Goal: Information Seeking & Learning: Understand process/instructions

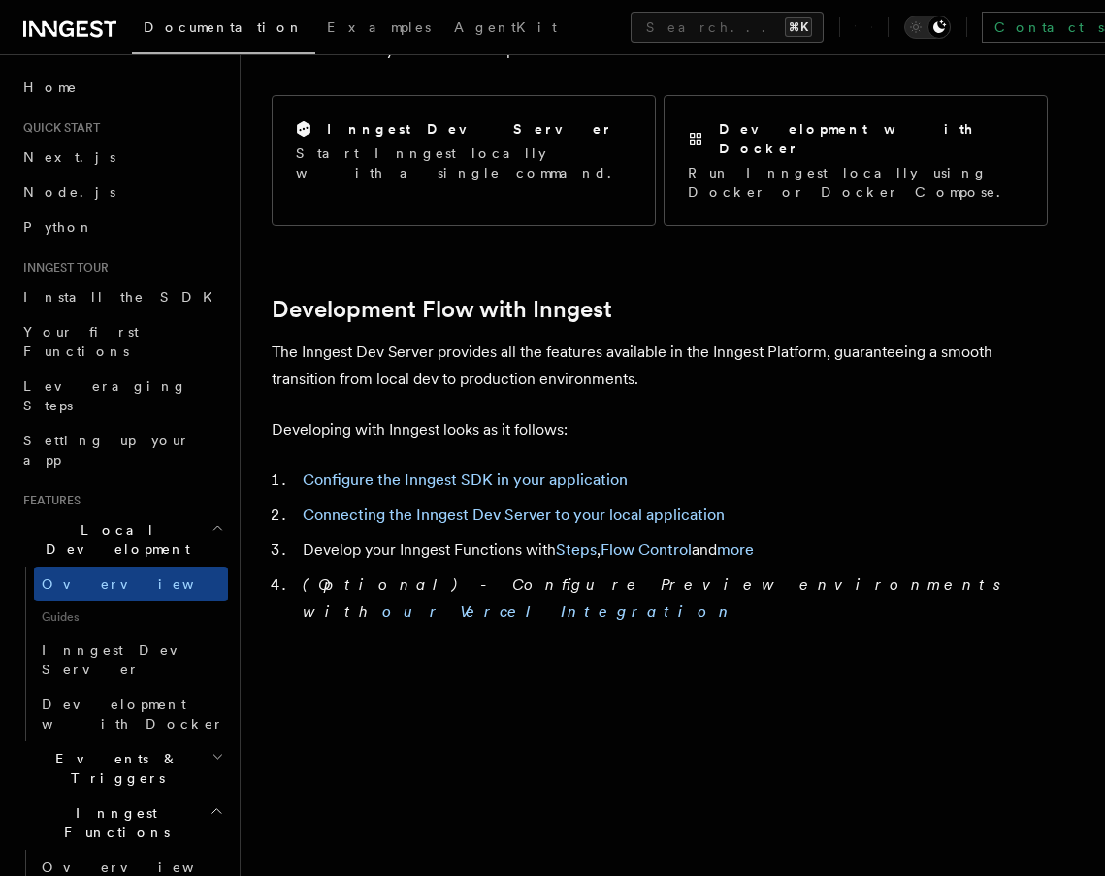
scroll to position [803, 0]
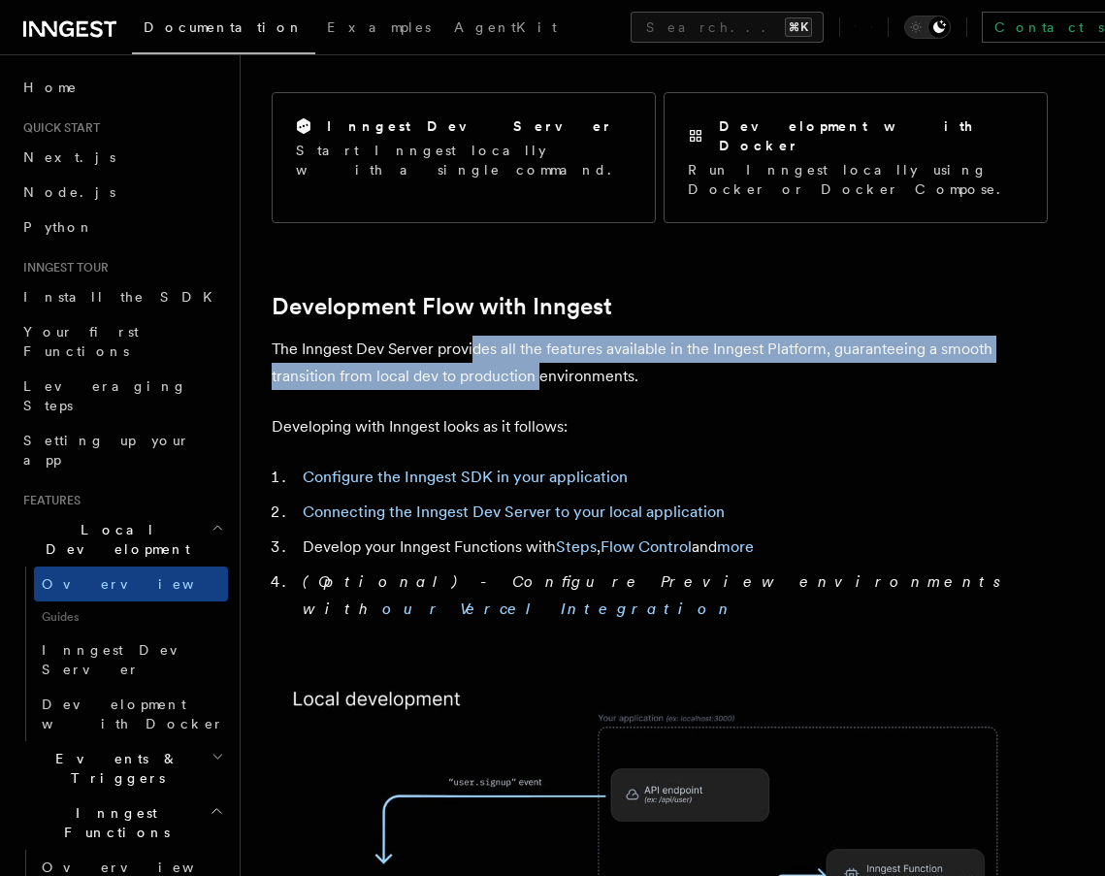
drag, startPoint x: 469, startPoint y: 317, endPoint x: 541, endPoint y: 329, distance: 73.7
click at [541, 336] on p "The Inngest Dev Server provides all the features available in the Inngest Platf…" at bounding box center [660, 363] width 776 height 54
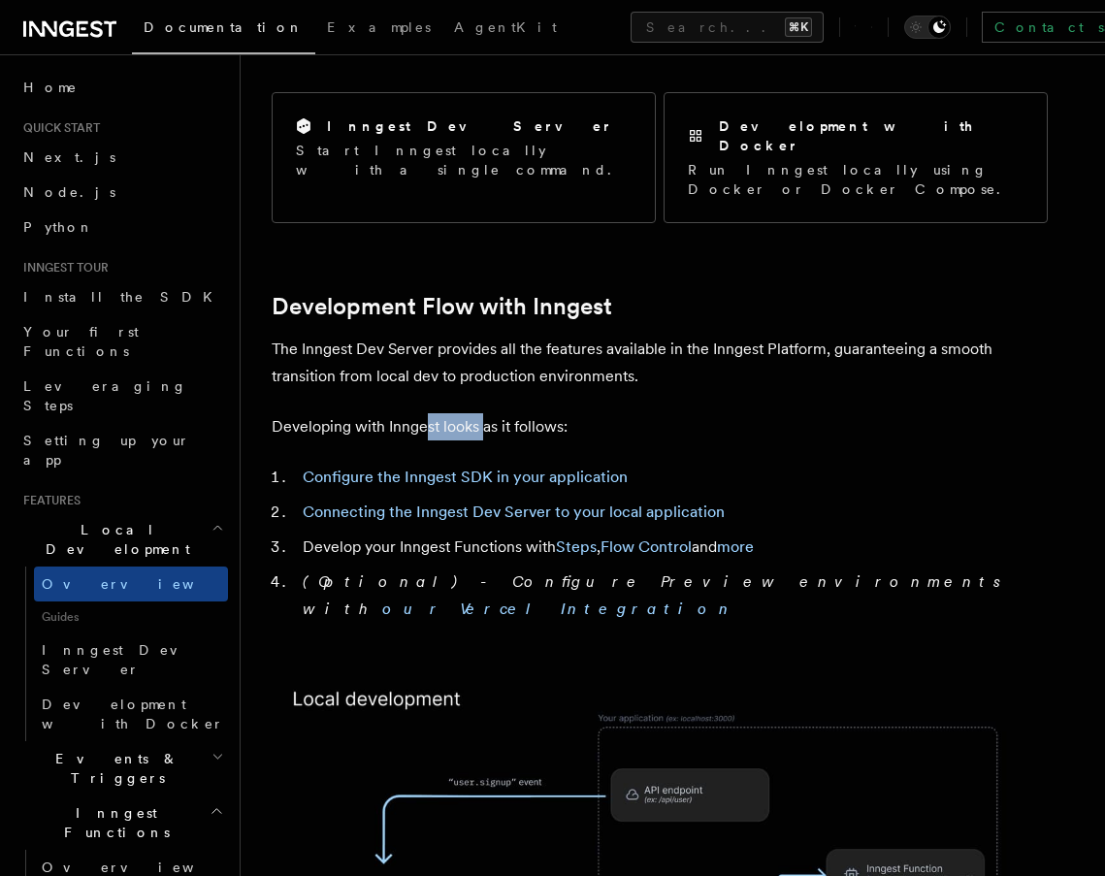
drag, startPoint x: 428, startPoint y: 375, endPoint x: 481, endPoint y: 382, distance: 53.8
click at [481, 413] on p "Developing with Inngest looks as it follows:" at bounding box center [660, 426] width 776 height 27
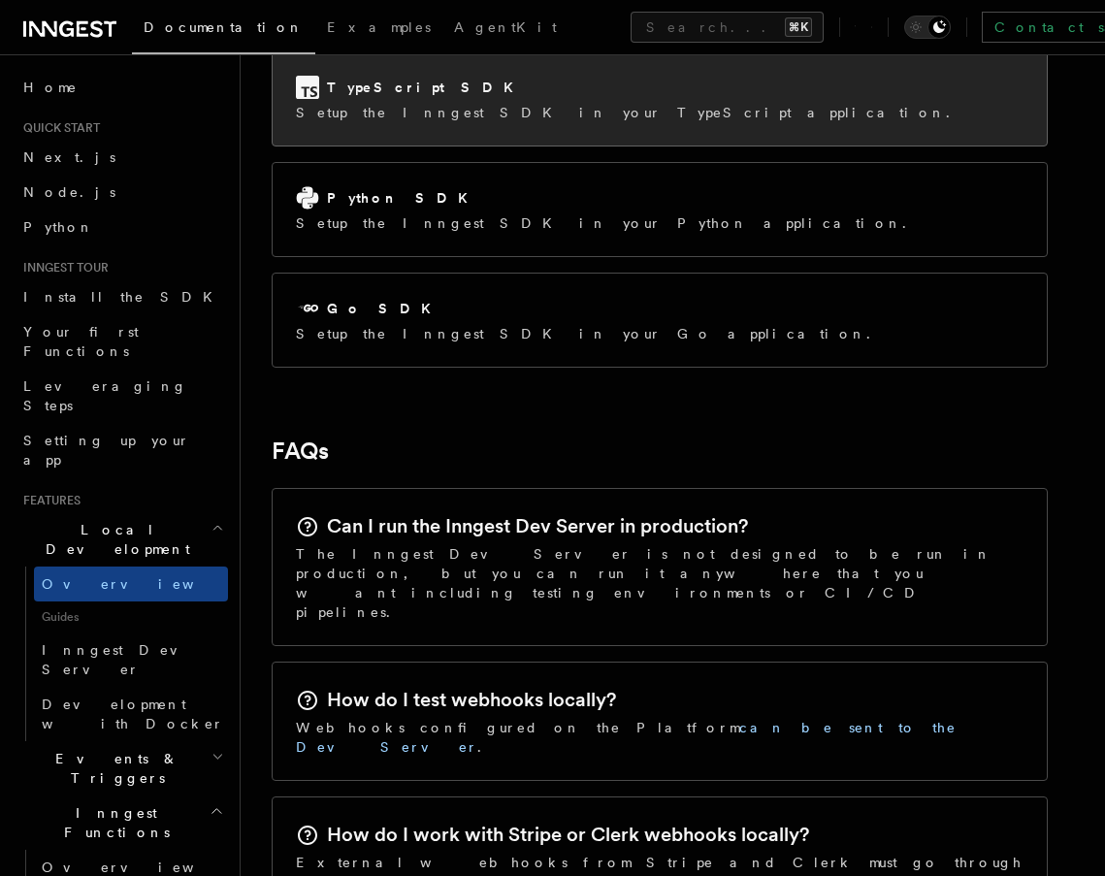
scroll to position [2186, 0]
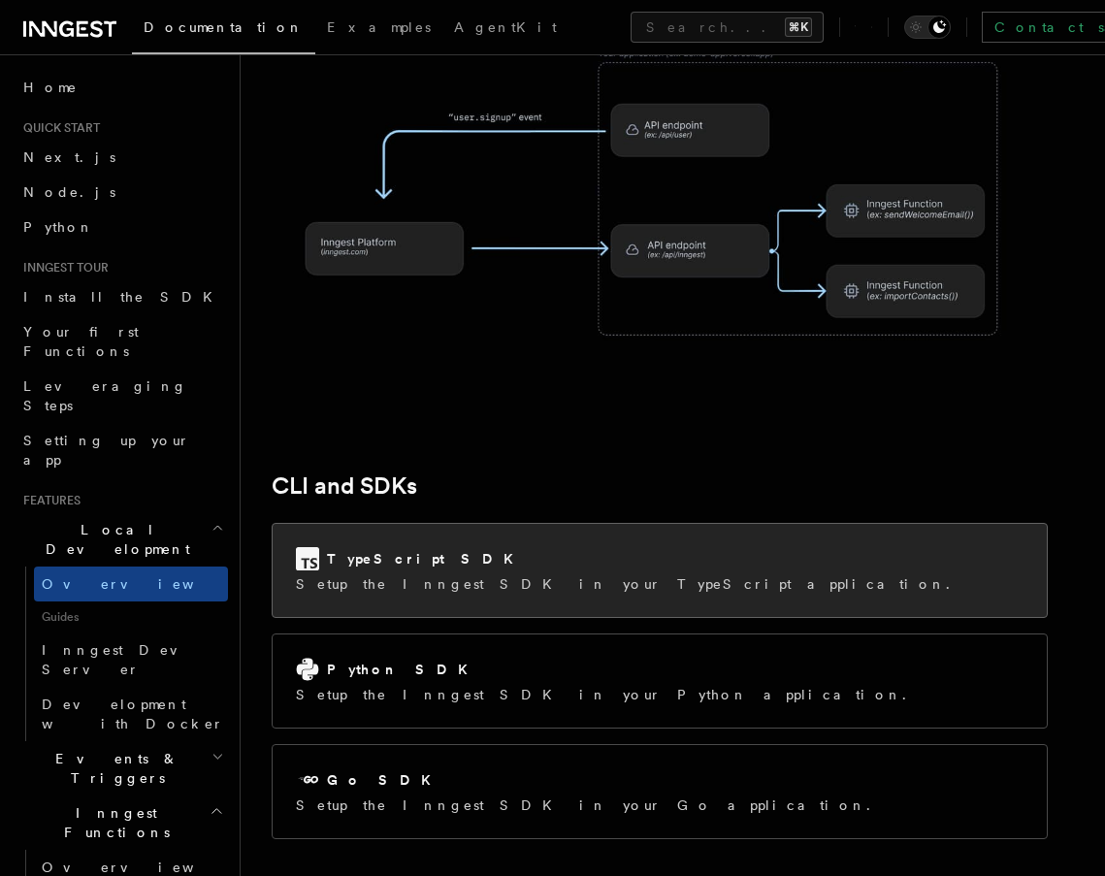
click at [507, 547] on div "TypeScript SDK" at bounding box center [629, 558] width 666 height 23
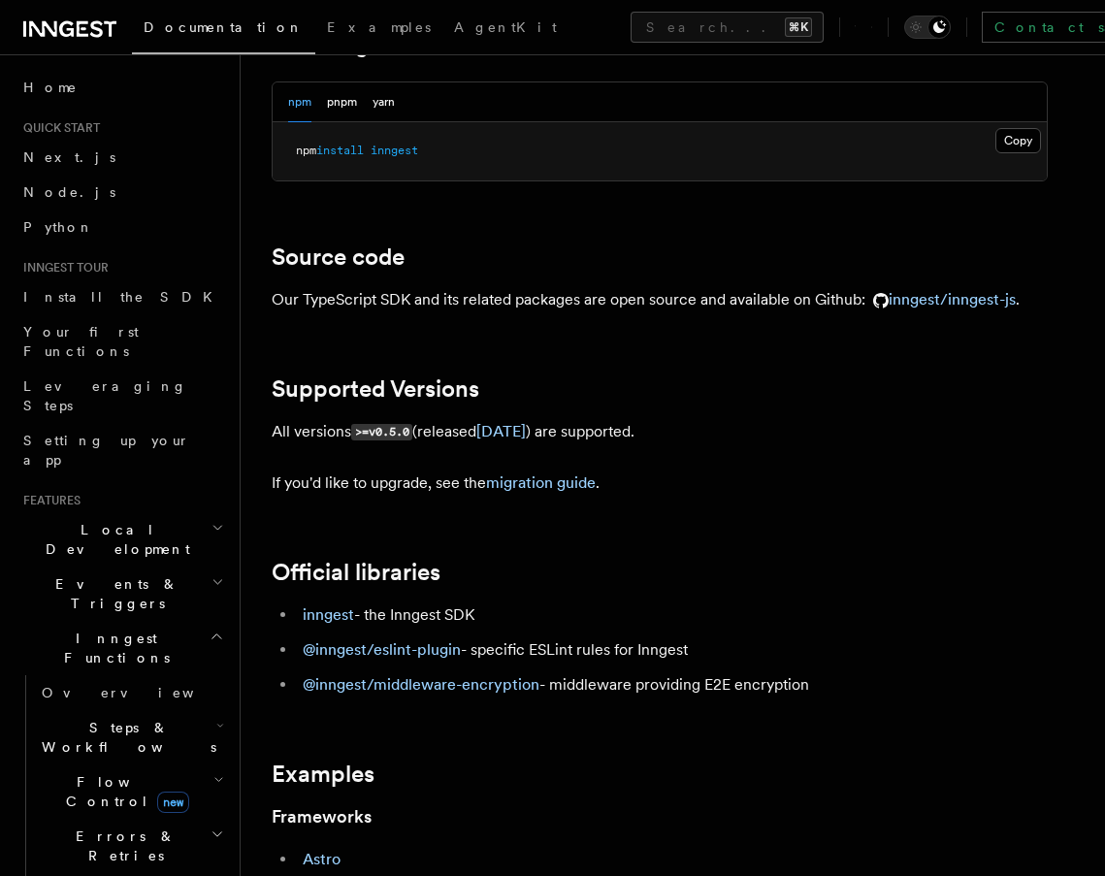
scroll to position [154, 0]
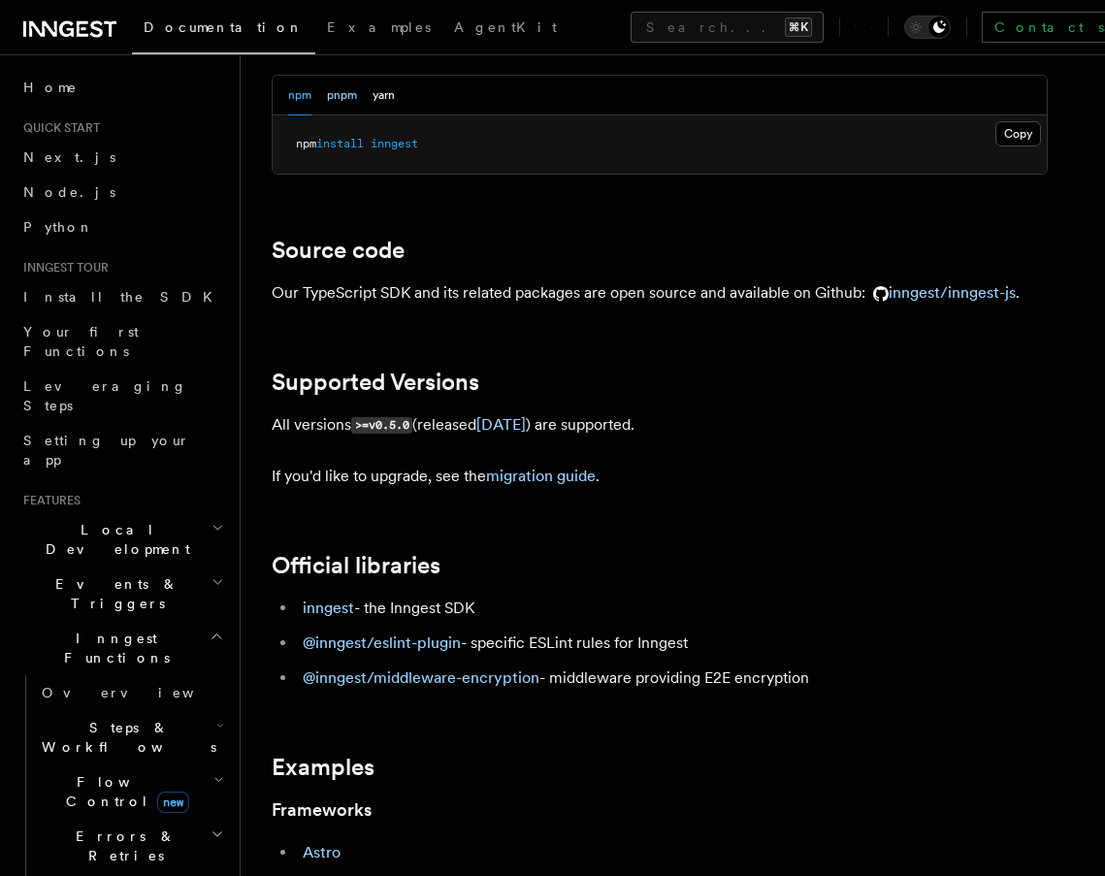
click at [345, 99] on button "pnpm" at bounding box center [342, 96] width 30 height 40
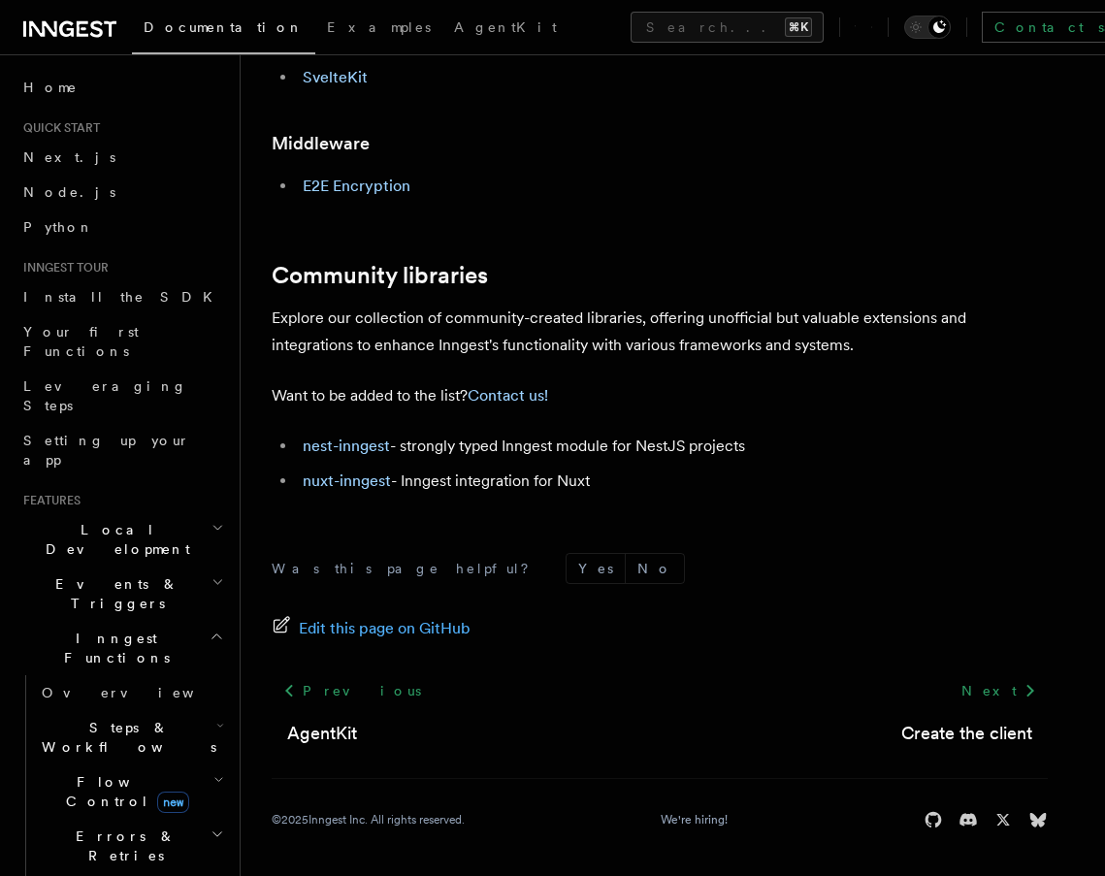
scroll to position [1243, 0]
click at [1001, 671] on footer "Was this page helpful? Yes No Edit this page on GitHub Previous AgentKit Next C…" at bounding box center [660, 692] width 776 height 277
click at [1010, 698] on link "Next" at bounding box center [999, 691] width 98 height 35
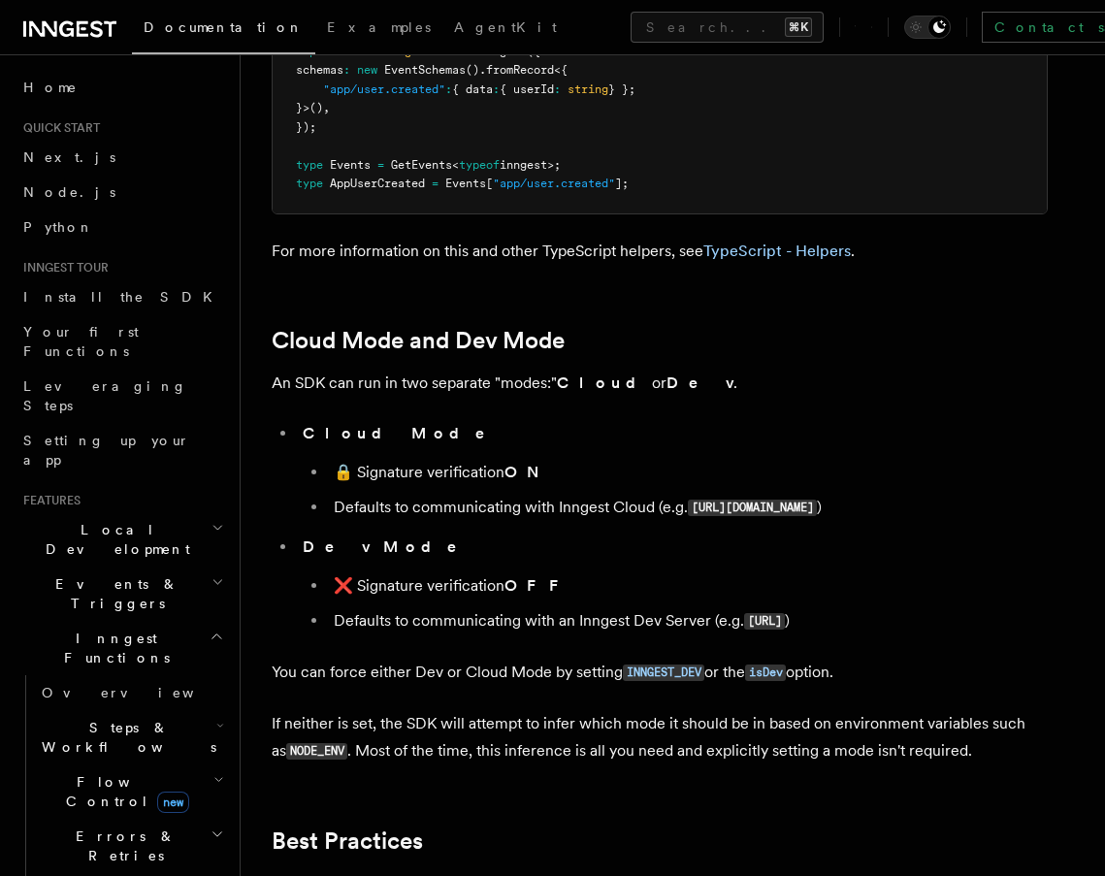
scroll to position [2761, 0]
drag, startPoint x: 418, startPoint y: 327, endPoint x: 473, endPoint y: 331, distance: 54.5
click at [473, 493] on li "Defaults to communicating with Inngest Cloud (e.g. [URL][DOMAIN_NAME] )" at bounding box center [688, 507] width 720 height 28
drag, startPoint x: 505, startPoint y: 335, endPoint x: 556, endPoint y: 335, distance: 51.4
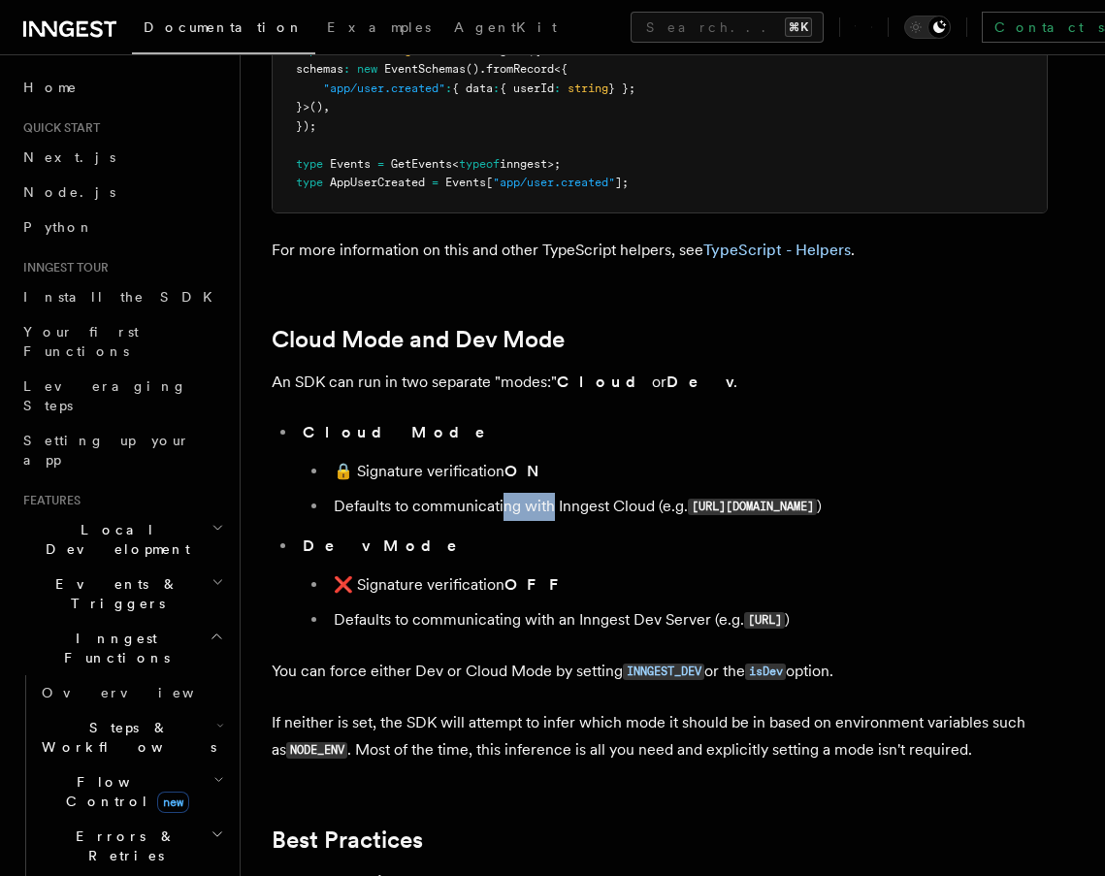
click at [556, 493] on li "Defaults to communicating with Inngest Cloud (e.g. [URL][DOMAIN_NAME] )" at bounding box center [688, 507] width 720 height 28
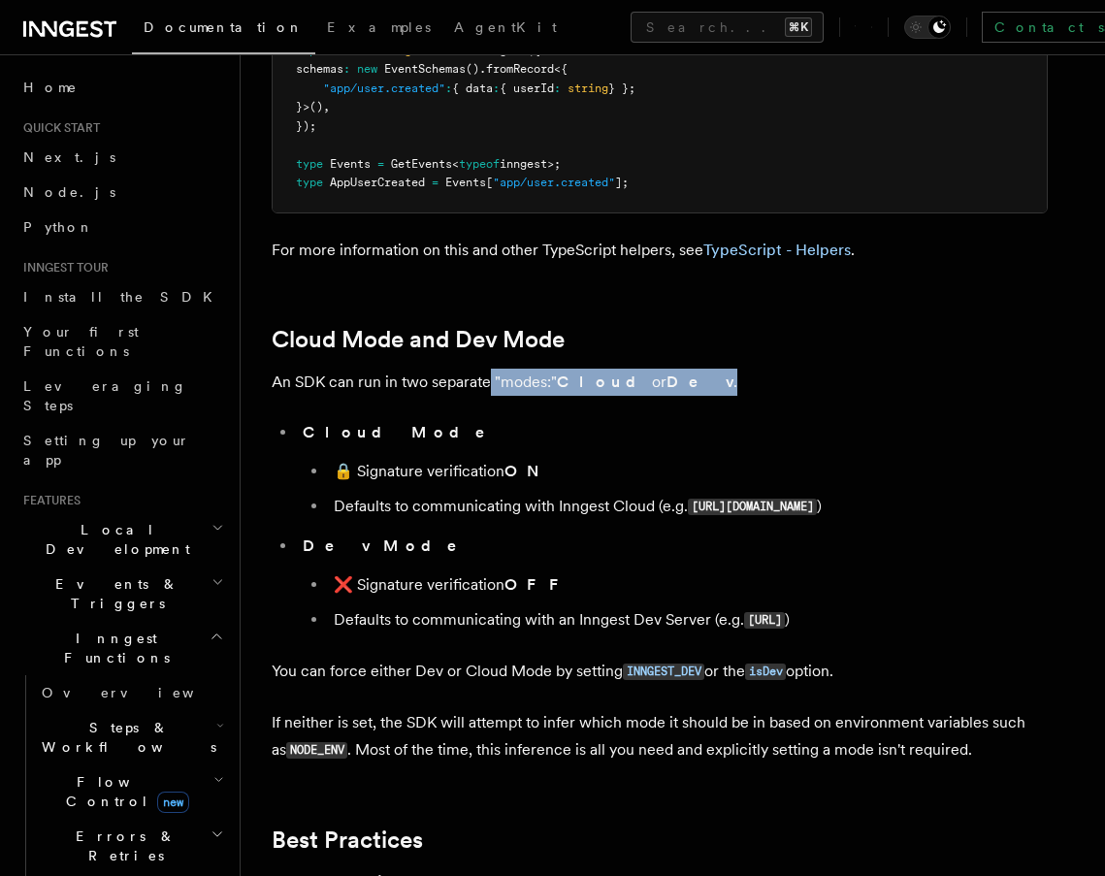
drag, startPoint x: 490, startPoint y: 220, endPoint x: 525, endPoint y: 228, distance: 35.8
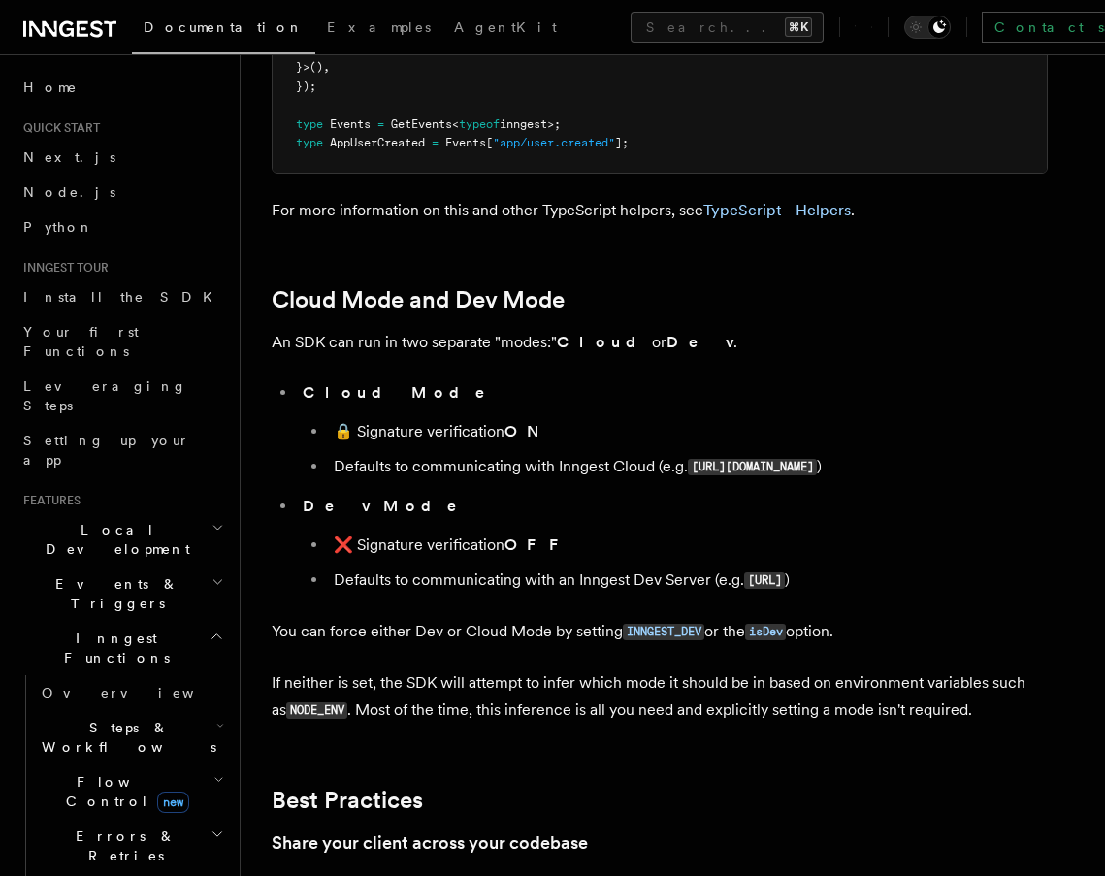
scroll to position [2809, 0]
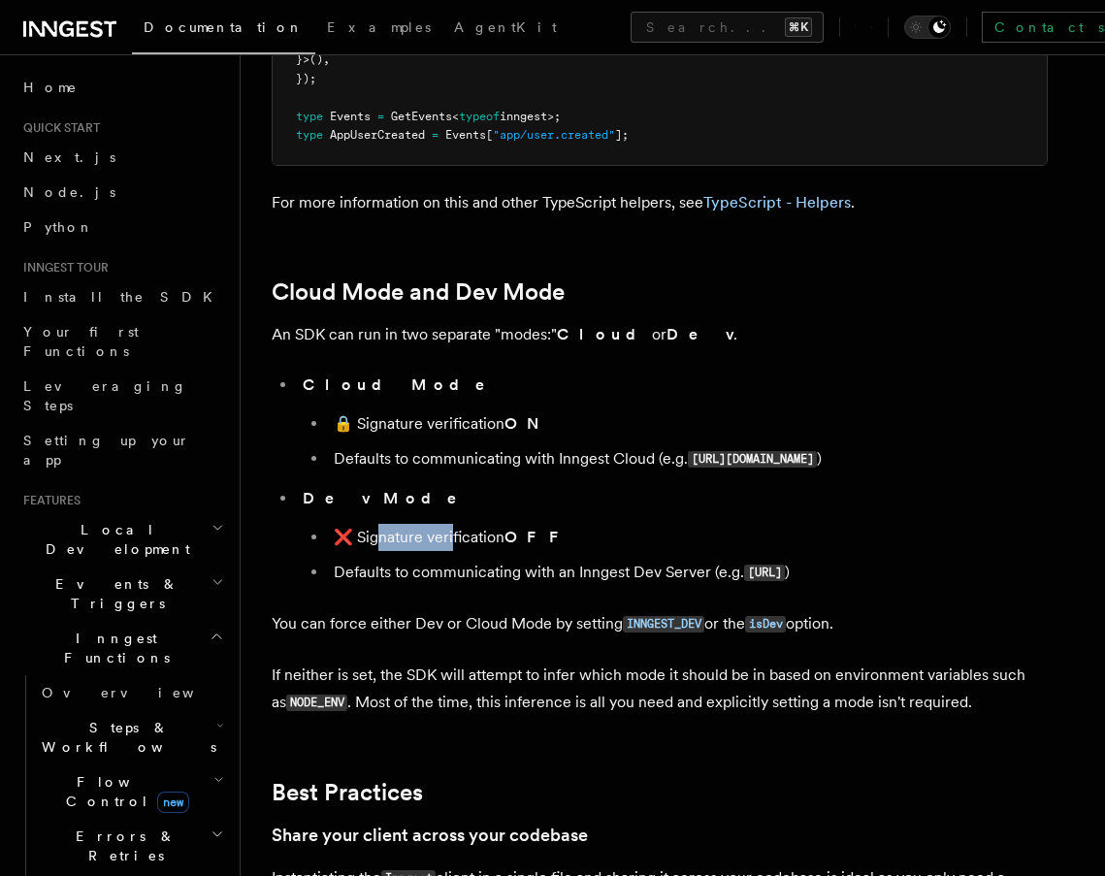
drag, startPoint x: 385, startPoint y: 362, endPoint x: 455, endPoint y: 370, distance: 70.3
click at [455, 524] on li "❌ Signature verification OFF" at bounding box center [688, 537] width 720 height 27
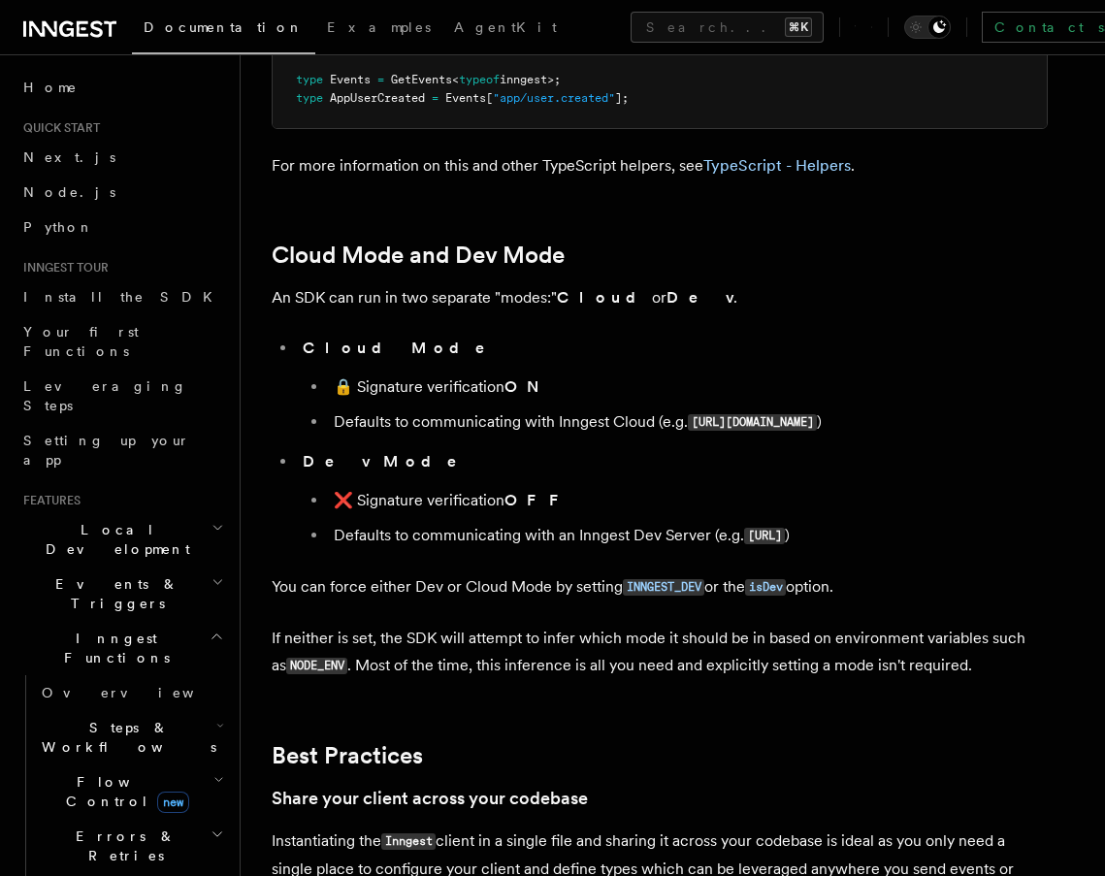
scroll to position [2848, 0]
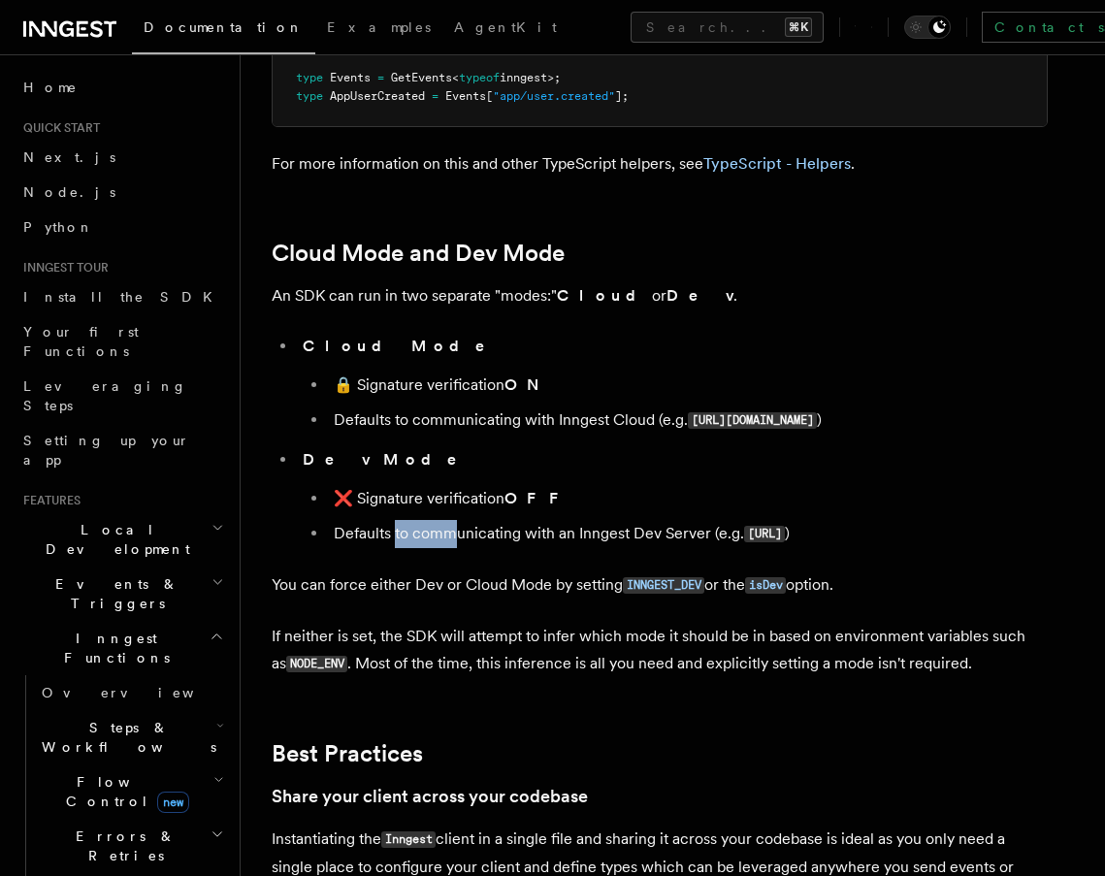
drag, startPoint x: 395, startPoint y: 354, endPoint x: 453, endPoint y: 359, distance: 58.4
click at [453, 520] on li "Defaults to communicating with an Inngest Dev Server (e.g. [URL] )" at bounding box center [688, 534] width 720 height 28
drag, startPoint x: 473, startPoint y: 363, endPoint x: 534, endPoint y: 364, distance: 60.2
click at [534, 520] on li "Defaults to communicating with an Inngest Dev Server (e.g. [URL] )" at bounding box center [688, 534] width 720 height 28
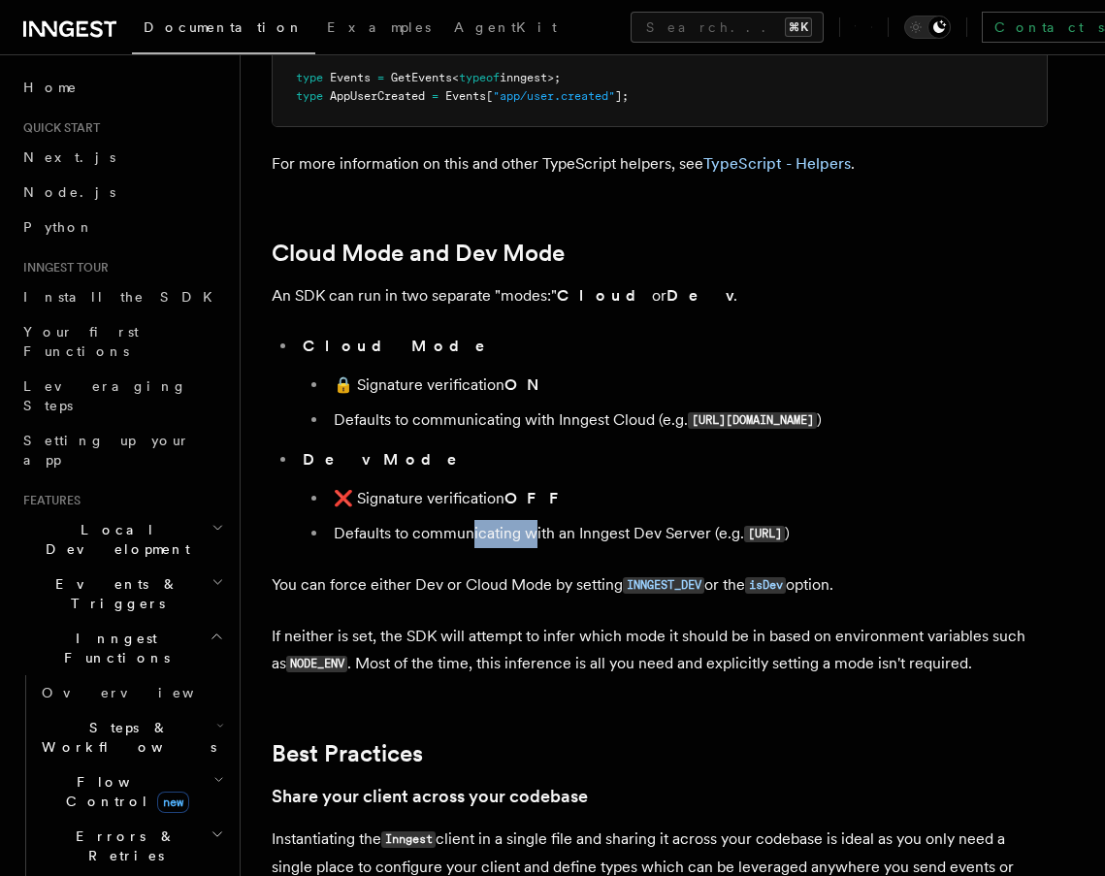
click at [534, 520] on li "Defaults to communicating with an Inngest Dev Server (e.g. [URL] )" at bounding box center [688, 534] width 720 height 28
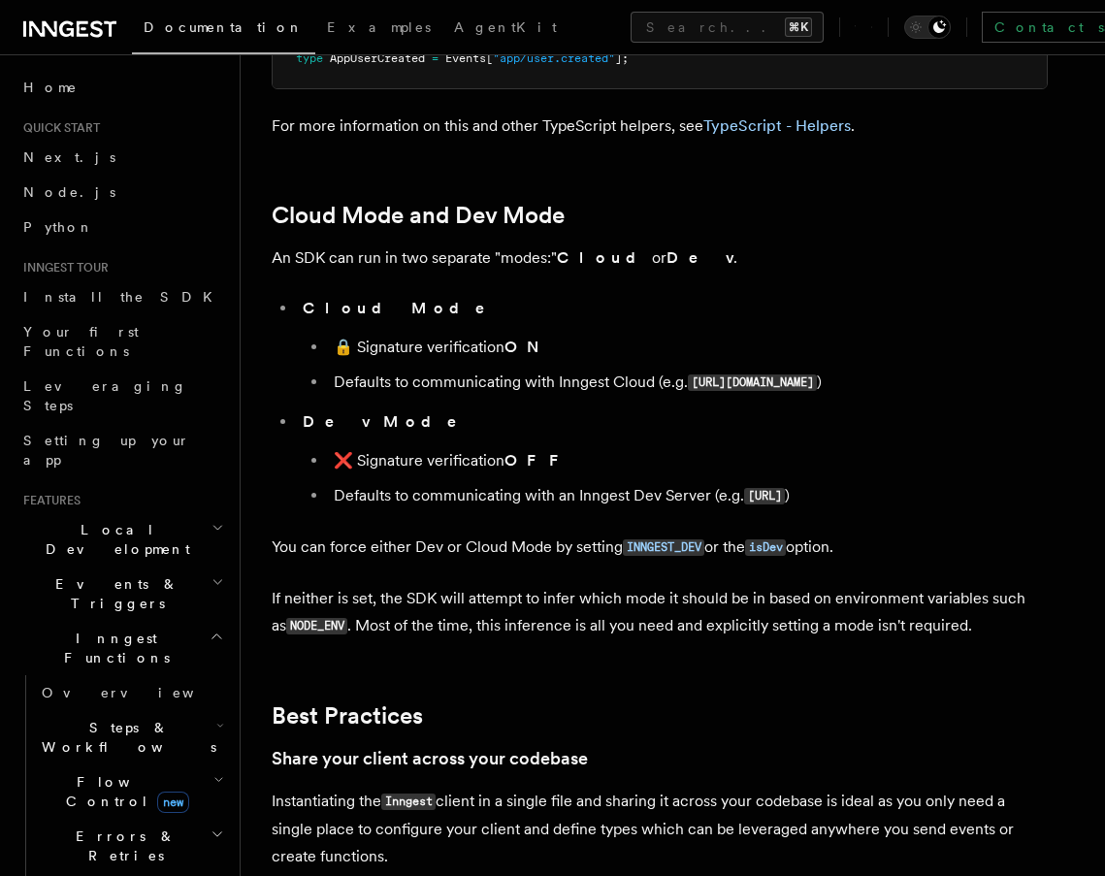
scroll to position [2886, 0]
drag, startPoint x: 464, startPoint y: 429, endPoint x: 509, endPoint y: 429, distance: 45.6
click at [509, 584] on p "If neither is set, the SDK will attempt to infer which mode it should be in bas…" at bounding box center [660, 611] width 776 height 55
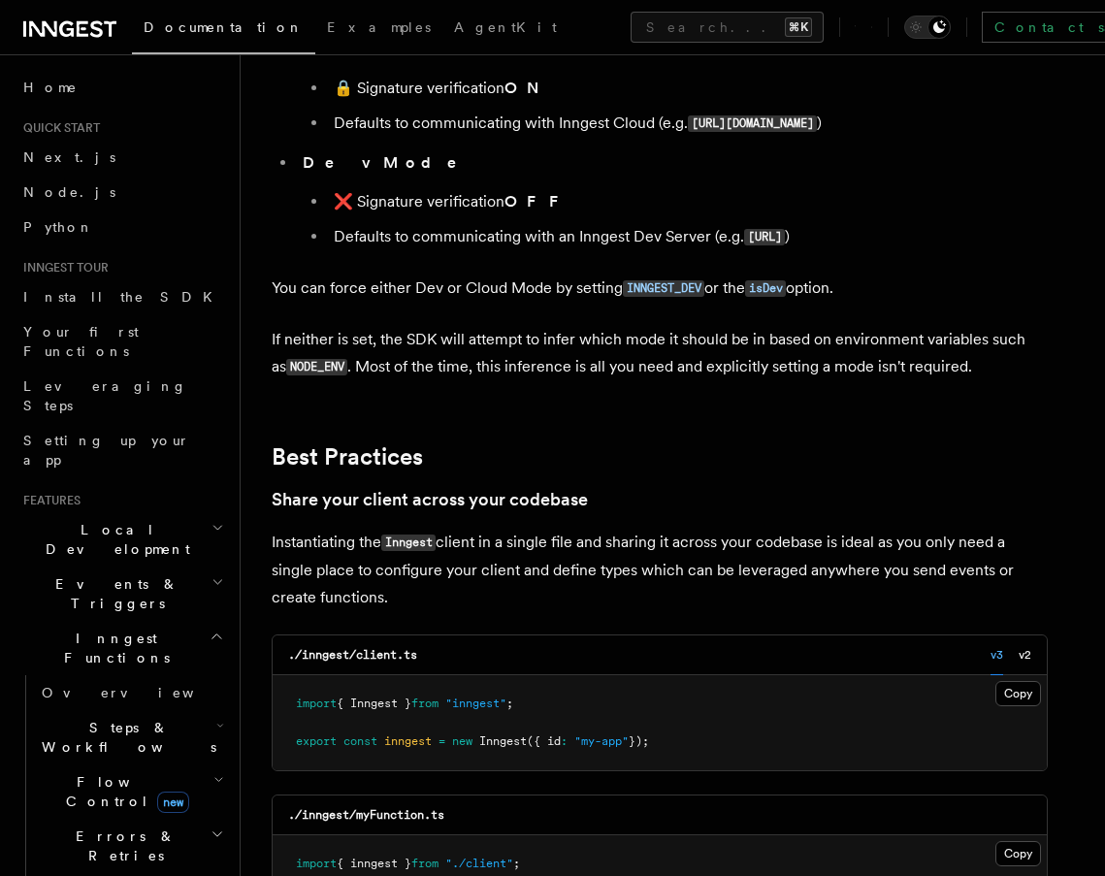
scroll to position [3145, 0]
drag, startPoint x: 346, startPoint y: 364, endPoint x: 439, endPoint y: 364, distance: 92.2
click at [437, 528] on p "Instantiating the Inngest client in a single file and sharing it across your co…" at bounding box center [660, 569] width 776 height 82
drag, startPoint x: 439, startPoint y: 364, endPoint x: 517, endPoint y: 380, distance: 80.3
click at [517, 528] on p "Instantiating the Inngest client in a single file and sharing it across your co…" at bounding box center [660, 569] width 776 height 82
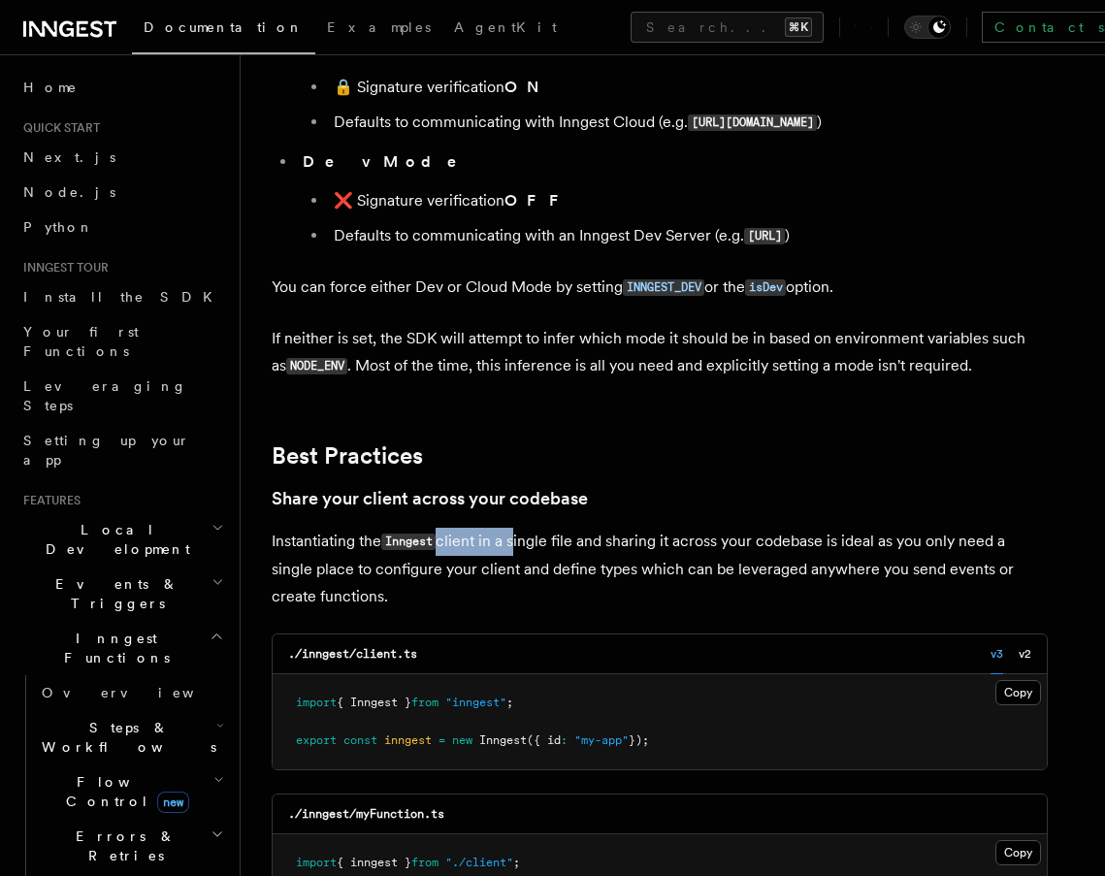
click at [517, 528] on p "Instantiating the Inngest client in a single file and sharing it across your co…" at bounding box center [660, 569] width 776 height 82
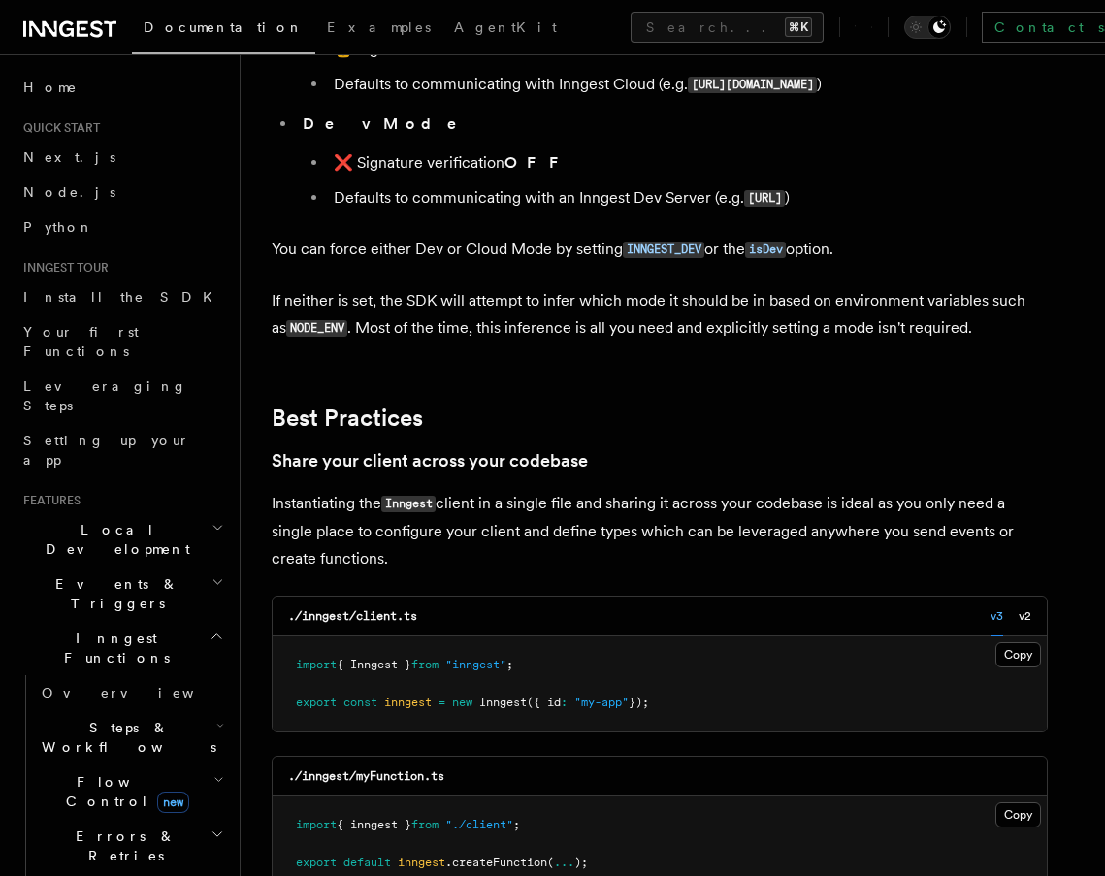
scroll to position [3183, 0]
drag, startPoint x: 372, startPoint y: 357, endPoint x: 476, endPoint y: 371, distance: 105.7
click at [476, 490] on p "Instantiating the Inngest client in a single file and sharing it across your co…" at bounding box center [660, 531] width 776 height 82
drag, startPoint x: 291, startPoint y: 363, endPoint x: 467, endPoint y: 389, distance: 177.6
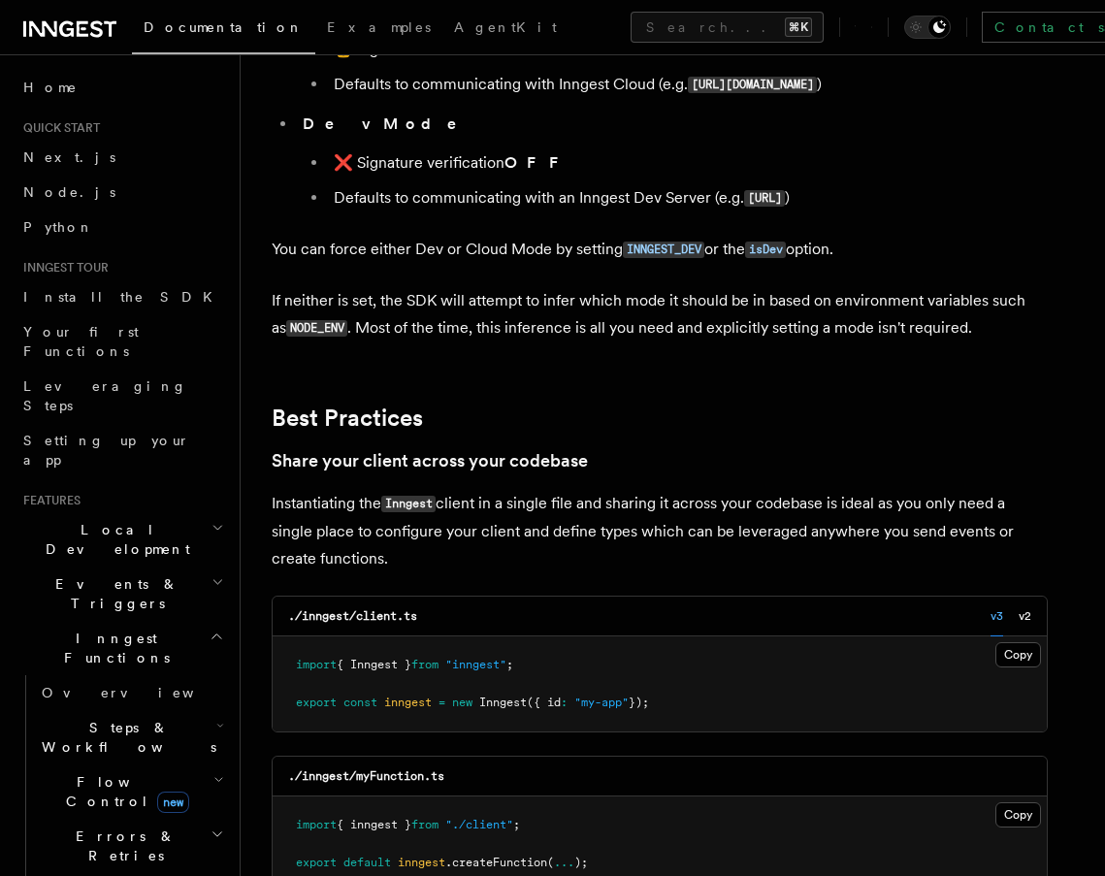
click at [467, 490] on p "Instantiating the Inngest client in a single file and sharing it across your co…" at bounding box center [660, 531] width 776 height 82
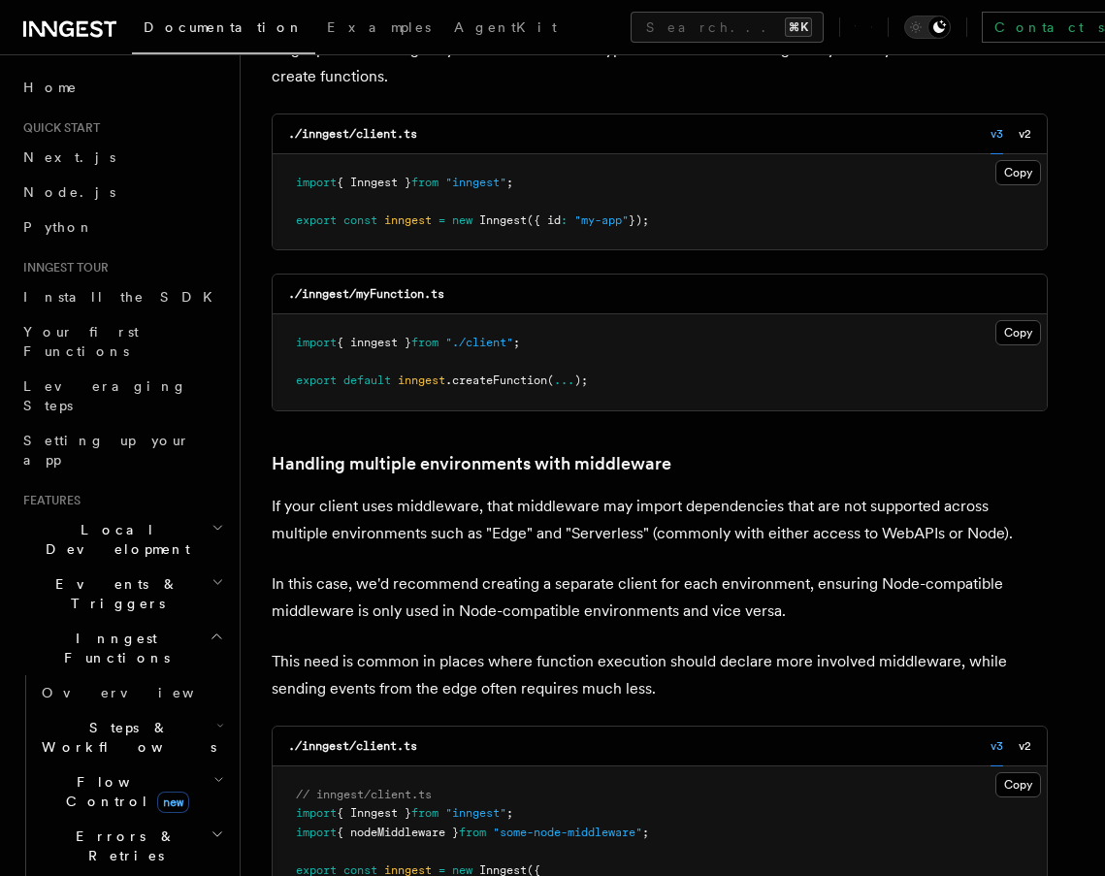
scroll to position [3673, 0]
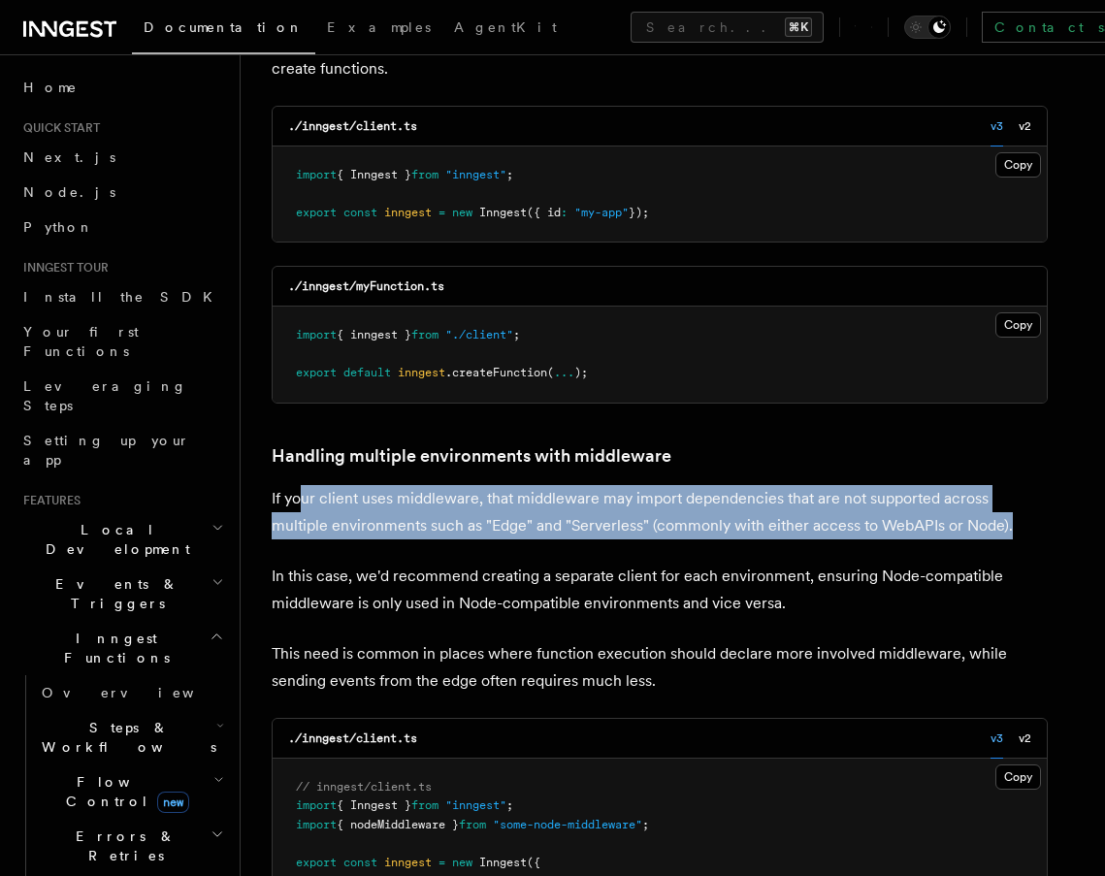
drag, startPoint x: 299, startPoint y: 322, endPoint x: 473, endPoint y: 362, distance: 179.1
click at [473, 485] on p "If your client uses middleware, that middleware may import dependencies that ar…" at bounding box center [660, 512] width 776 height 54
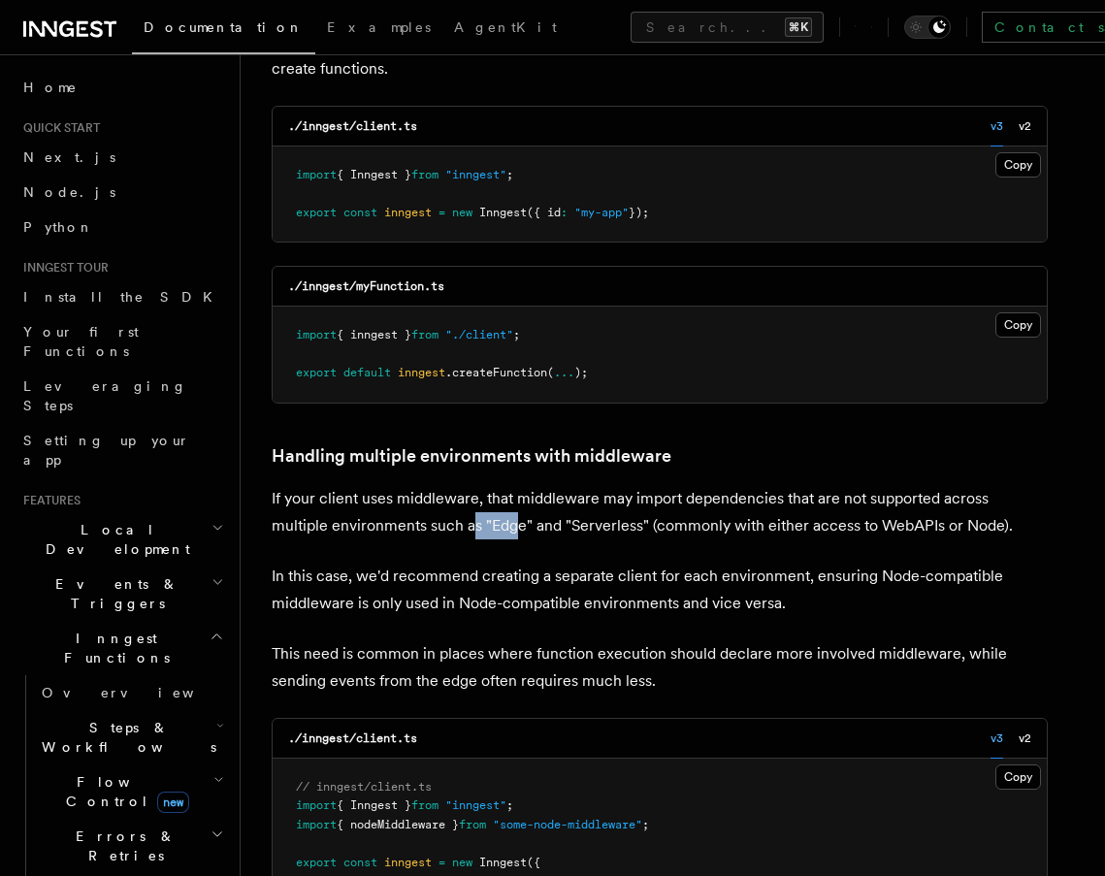
drag, startPoint x: 411, startPoint y: 351, endPoint x: 463, endPoint y: 355, distance: 51.6
click at [463, 485] on p "If your client uses middleware, that middleware may import dependencies that ar…" at bounding box center [660, 512] width 776 height 54
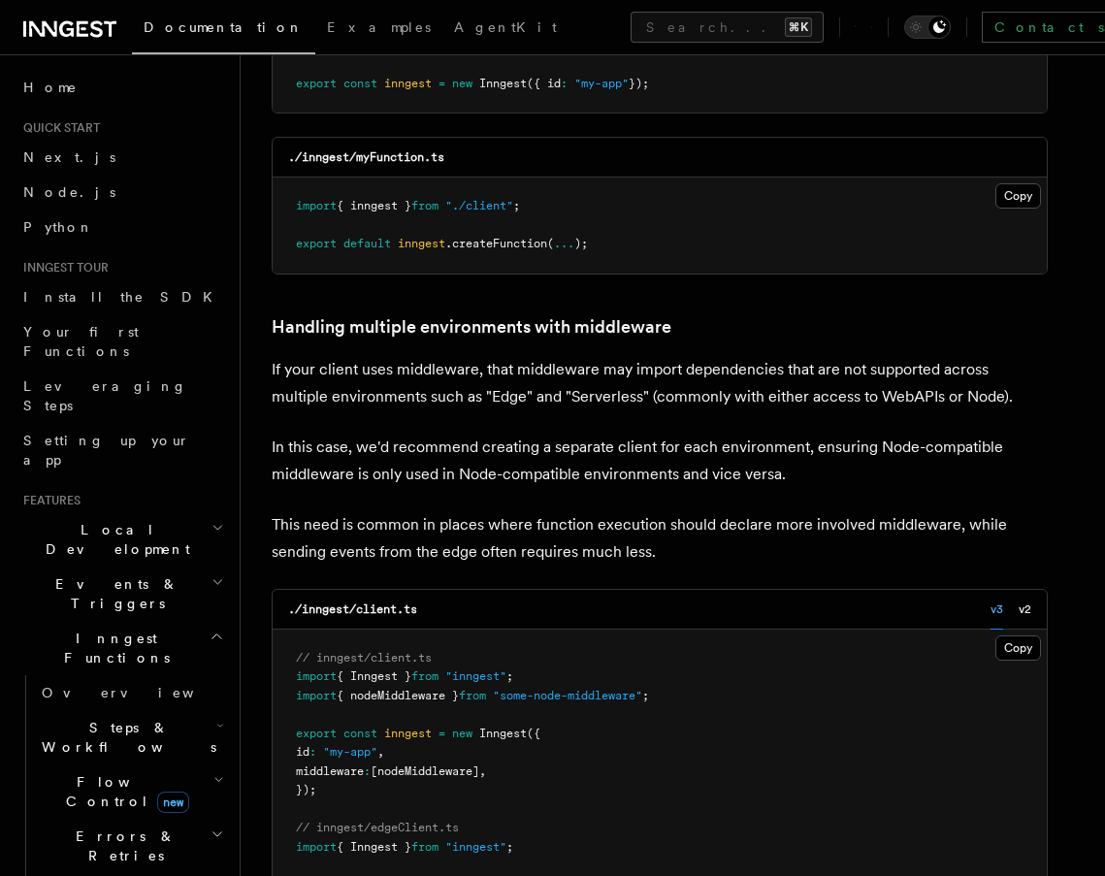
scroll to position [3804, 0]
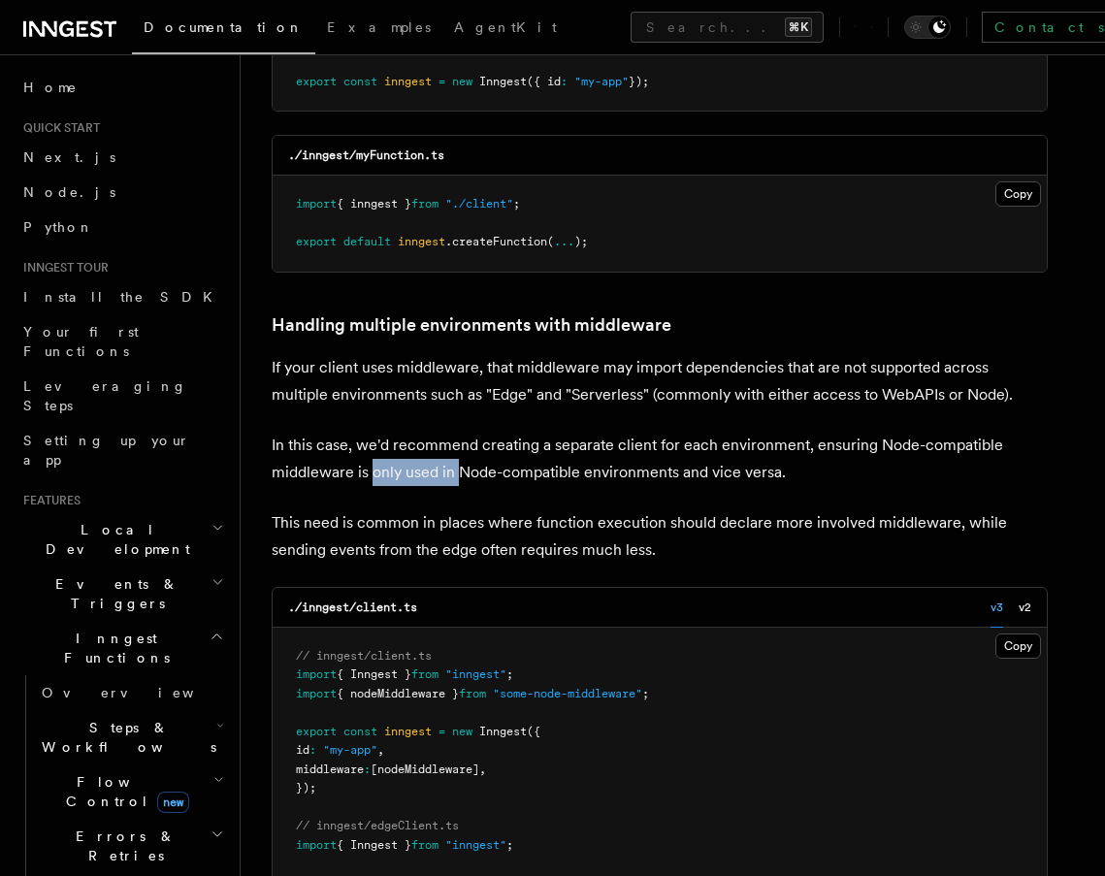
drag, startPoint x: 371, startPoint y: 284, endPoint x: 460, endPoint y: 307, distance: 92.0
click at [459, 432] on p "In this case, we'd recommend creating a separate client for each environment, e…" at bounding box center [660, 459] width 776 height 54
click at [460, 432] on p "In this case, we'd recommend creating a separate client for each environment, e…" at bounding box center [660, 459] width 776 height 54
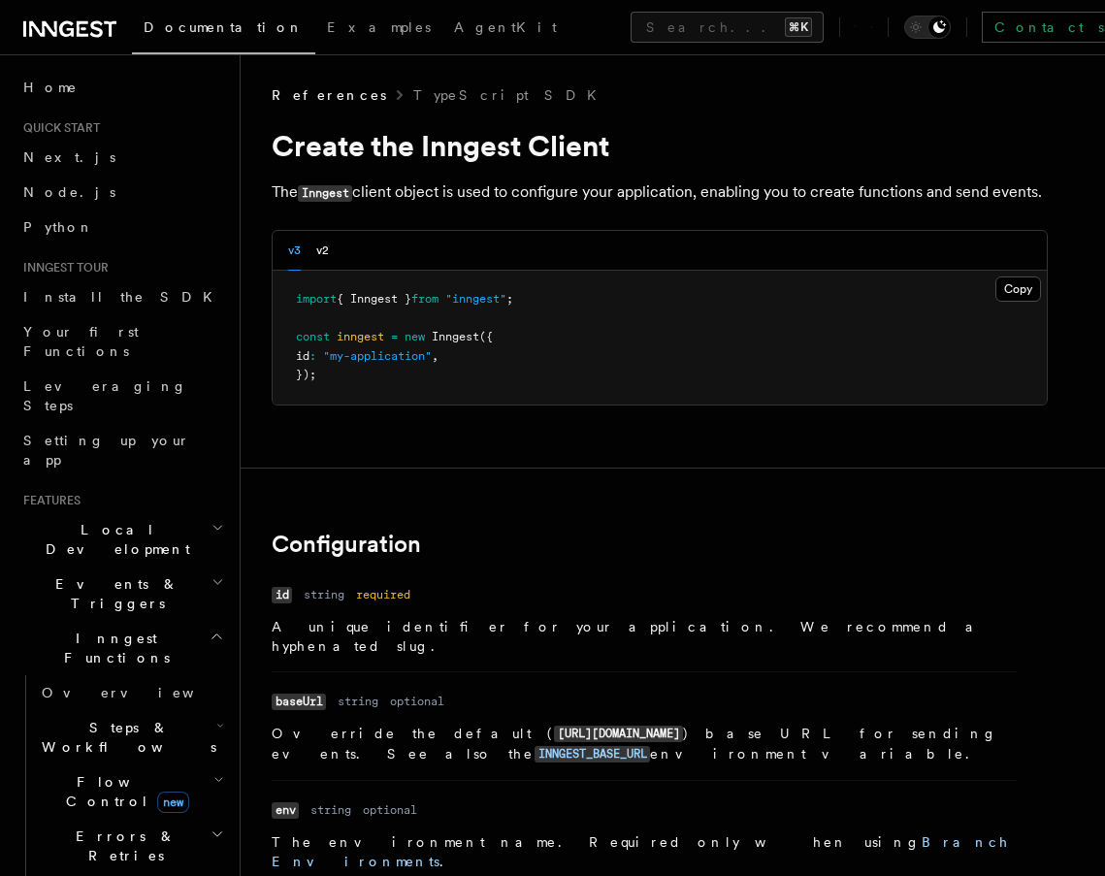
scroll to position [0, 0]
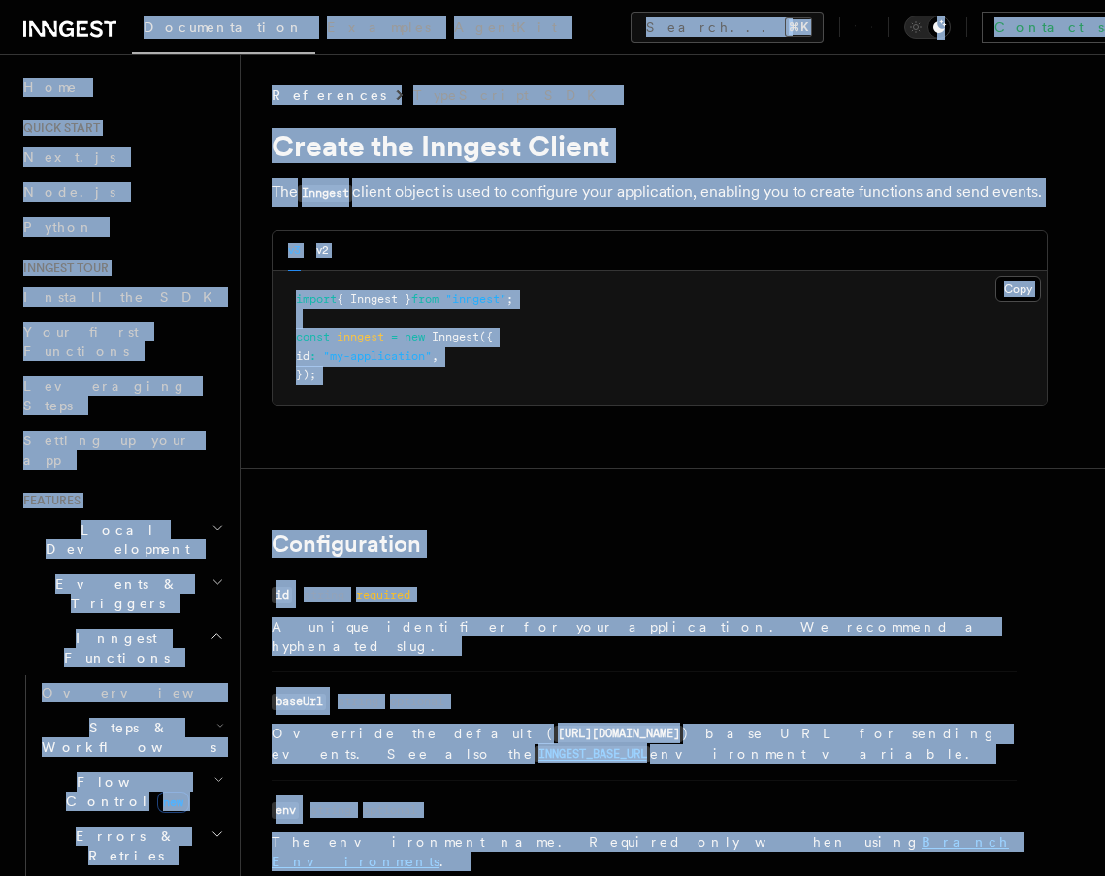
copy div "Loremipsumdol Sitametc AdipiSci Elitse... ⌘D Eiusmod tempo Inci Ut Labore... Et…"
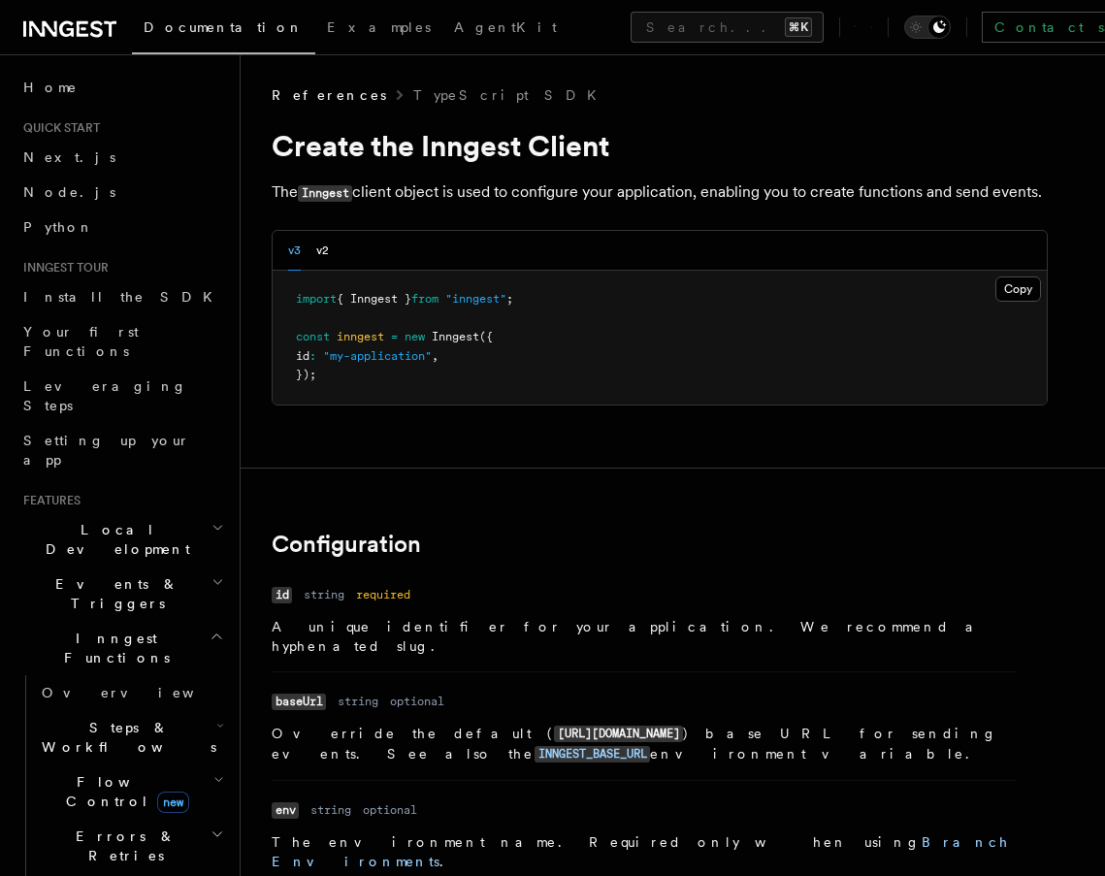
drag, startPoint x: 1102, startPoint y: 586, endPoint x: 715, endPoint y: 367, distance: 444.9
click at [715, 367] on pre "import { Inngest } from "inngest" ; const inngest = new Inngest ({ id : "my-app…" at bounding box center [660, 338] width 774 height 134
